Goal: Find specific page/section: Find specific page/section

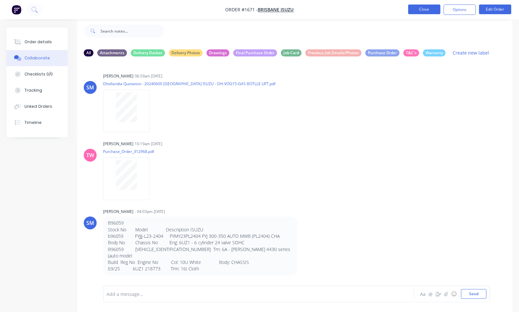
click at [423, 7] on button "Close" at bounding box center [425, 10] width 32 height 10
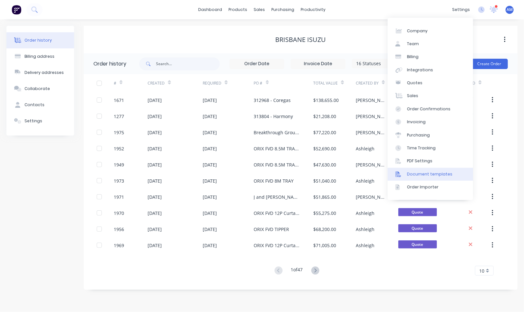
click at [438, 175] on div "Document templates" at bounding box center [429, 174] width 45 height 6
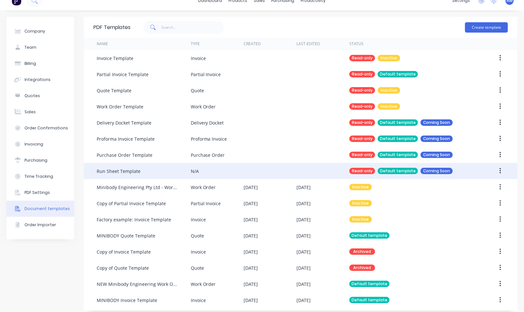
scroll to position [14, 0]
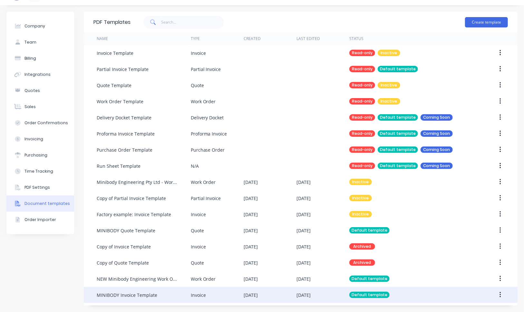
click at [366, 293] on div "Default template" at bounding box center [370, 294] width 40 height 6
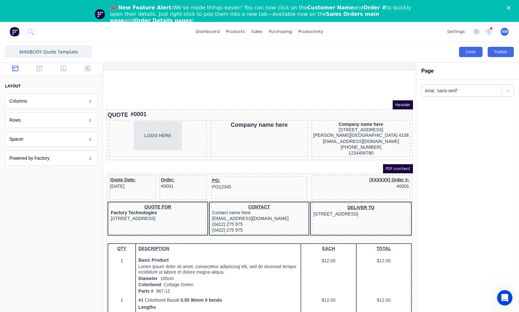
click at [475, 52] on button "Close" at bounding box center [471, 52] width 24 height 10
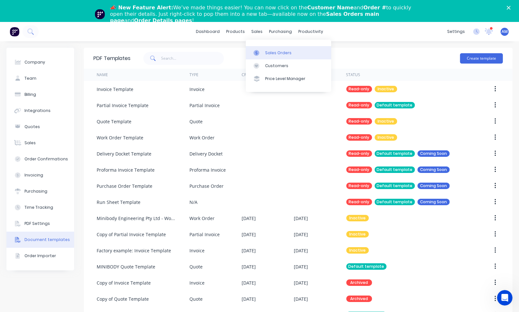
click at [269, 54] on div "Sales Orders" at bounding box center [278, 53] width 26 height 6
